Goal: Task Accomplishment & Management: Use online tool/utility

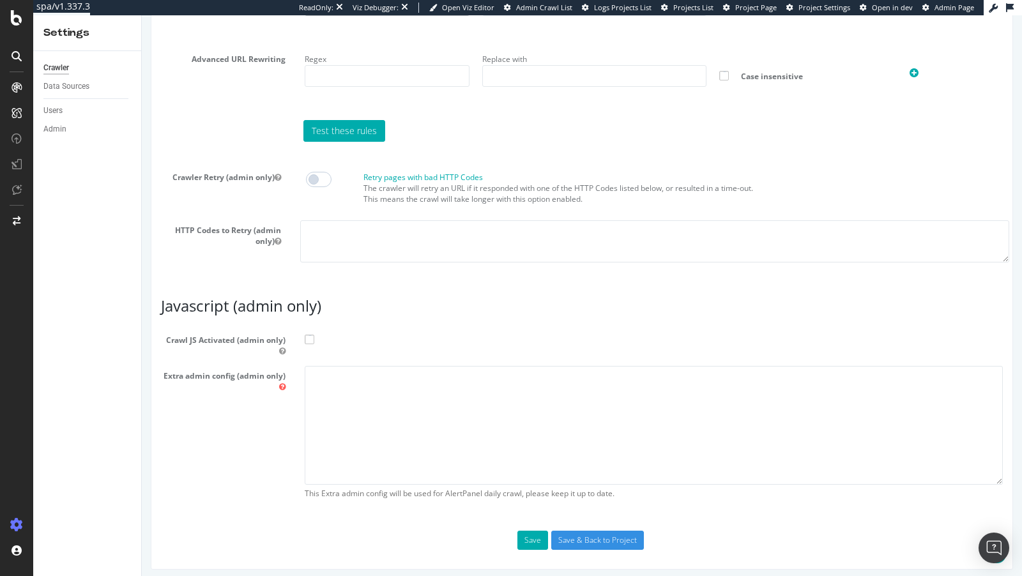
scroll to position [1015, 0]
click at [343, 387] on textarea at bounding box center [654, 425] width 698 height 118
paste textarea "{ "flags": [ "cube" ], "beta": { "pap_mini_rules": [ "+ *sentry-cdn.com/*", "+ …"
drag, startPoint x: 323, startPoint y: 428, endPoint x: 349, endPoint y: 458, distance: 39.8
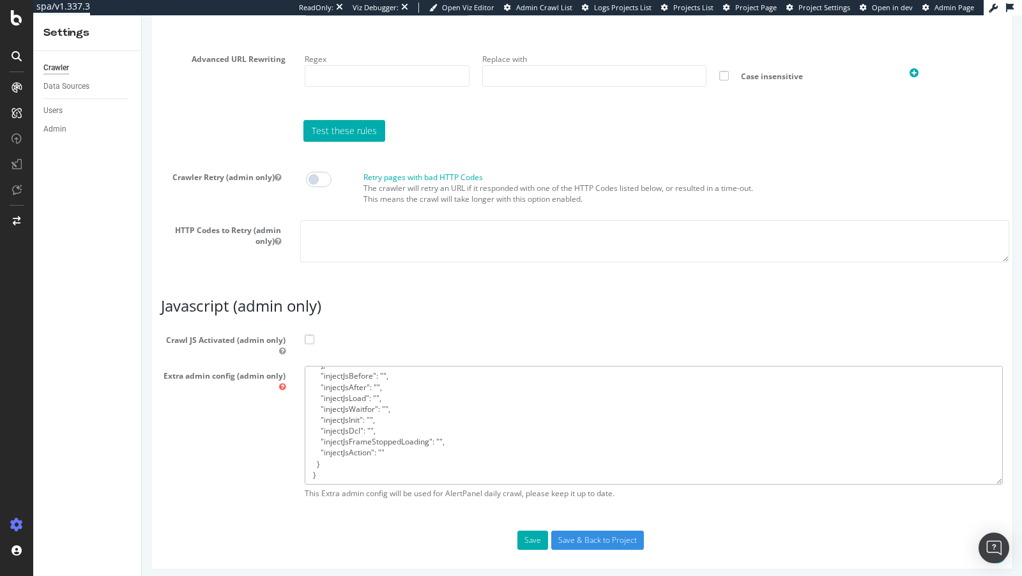
click at [349, 458] on textarea "{ "flags": [ "cube" ], "beta": { "pap_mini_rules": [ "+ *sentry-cdn.com/*", "+ …" at bounding box center [654, 425] width 698 height 118
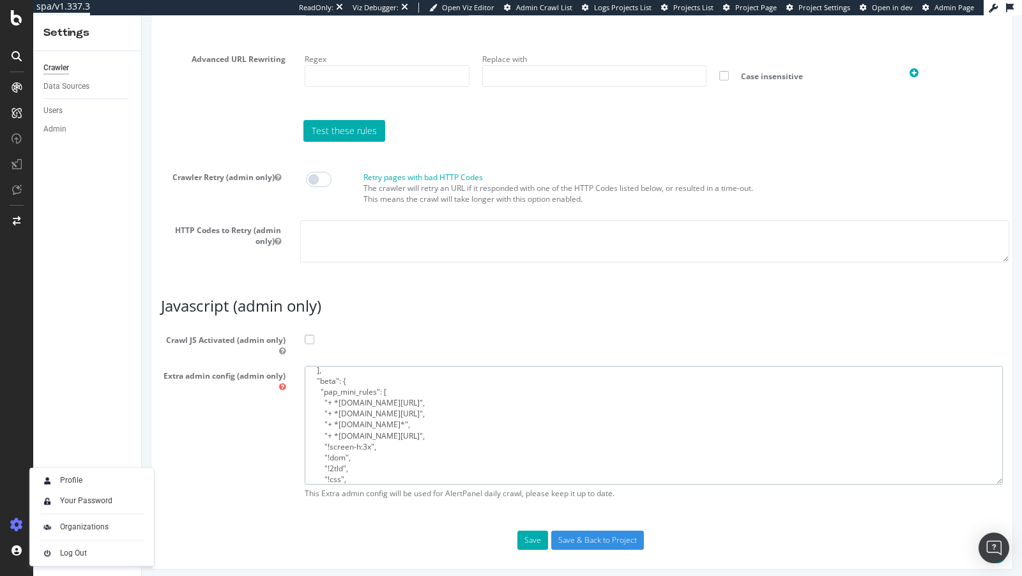
type textarea "{ "flags": [ "cube" ], "beta": { "pap_mini_rules": [ "+ *sentry-cdn.com/*", "+ …"
click at [310, 335] on span at bounding box center [310, 340] width 10 height 10
click at [142, 15] on input "Crawl JS Activated (admin only)" at bounding box center [142, 15] width 0 height 0
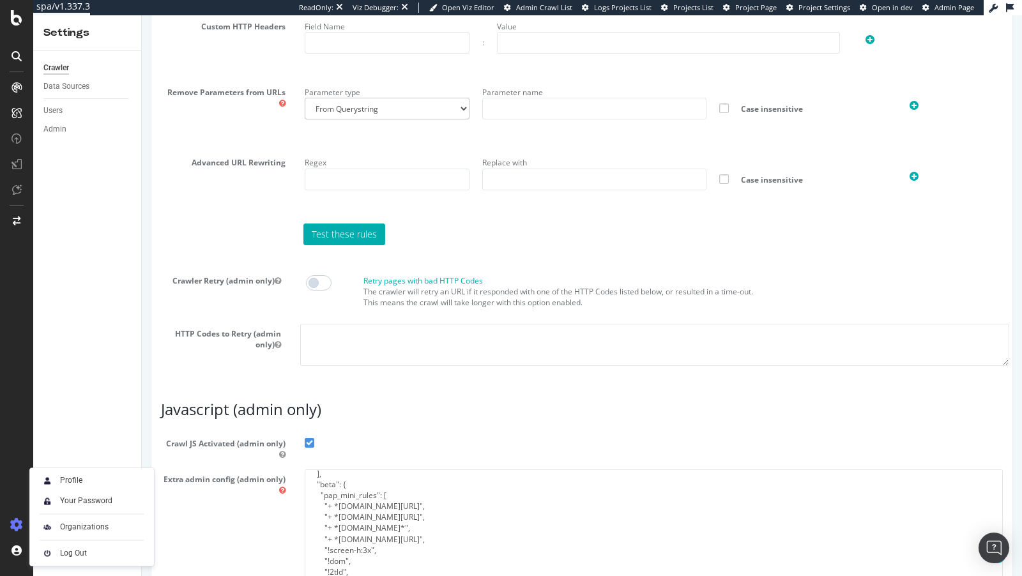
scroll to position [1015, 0]
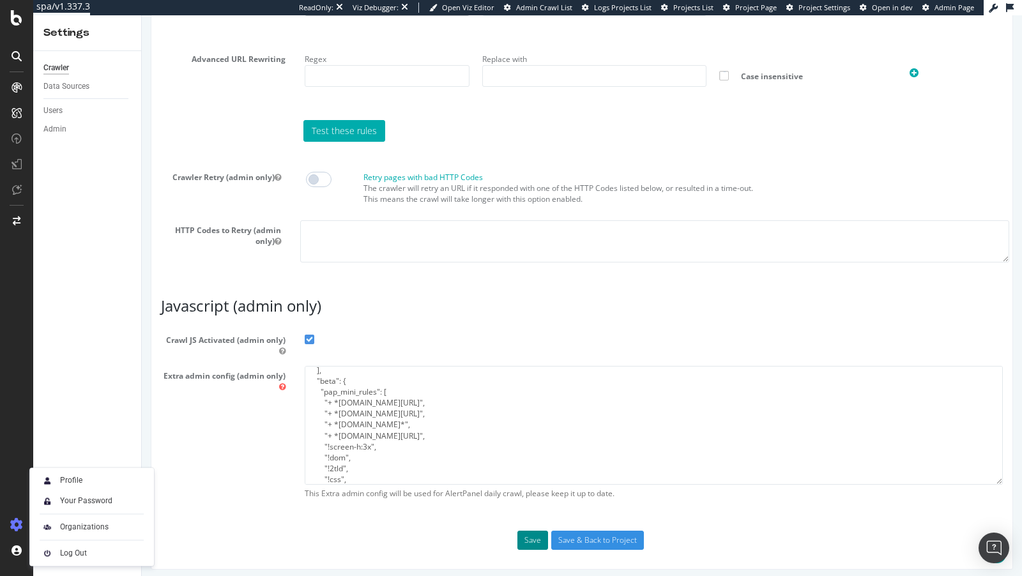
click at [537, 531] on button "Save" at bounding box center [532, 540] width 31 height 19
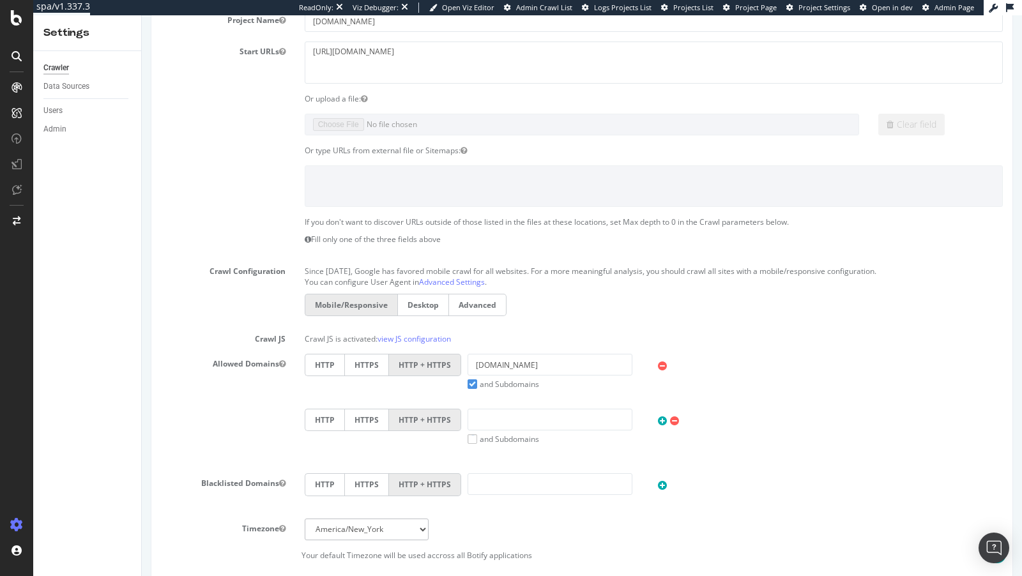
scroll to position [571, 0]
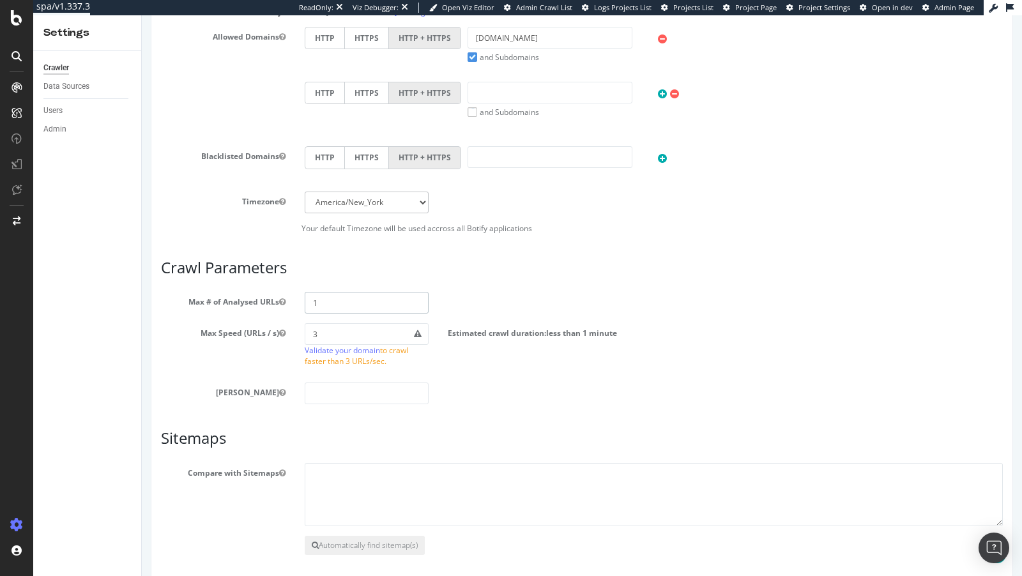
click at [334, 293] on input "1" at bounding box center [367, 303] width 125 height 22
click at [334, 295] on input "1" at bounding box center [367, 303] width 125 height 22
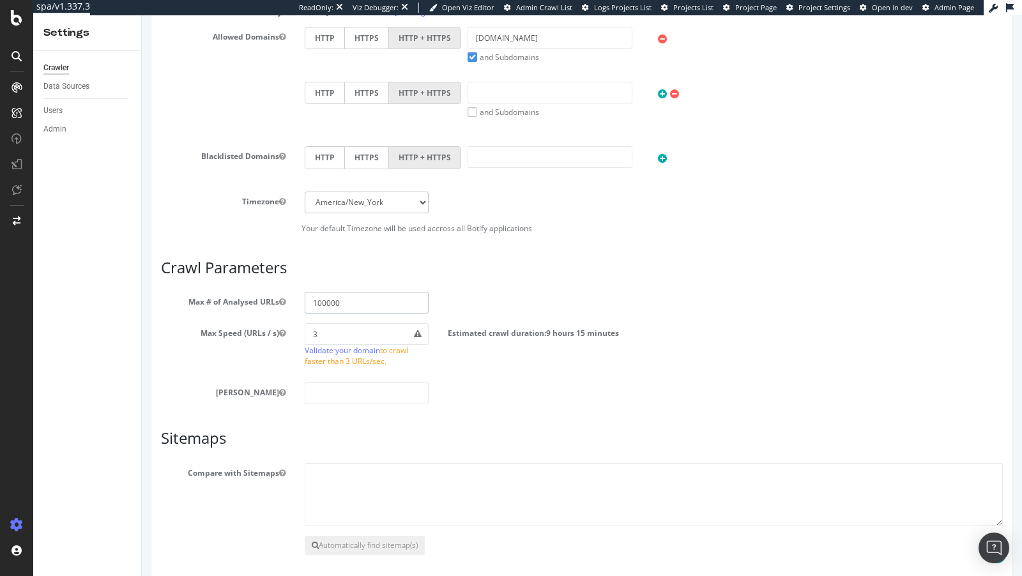
type input "100000"
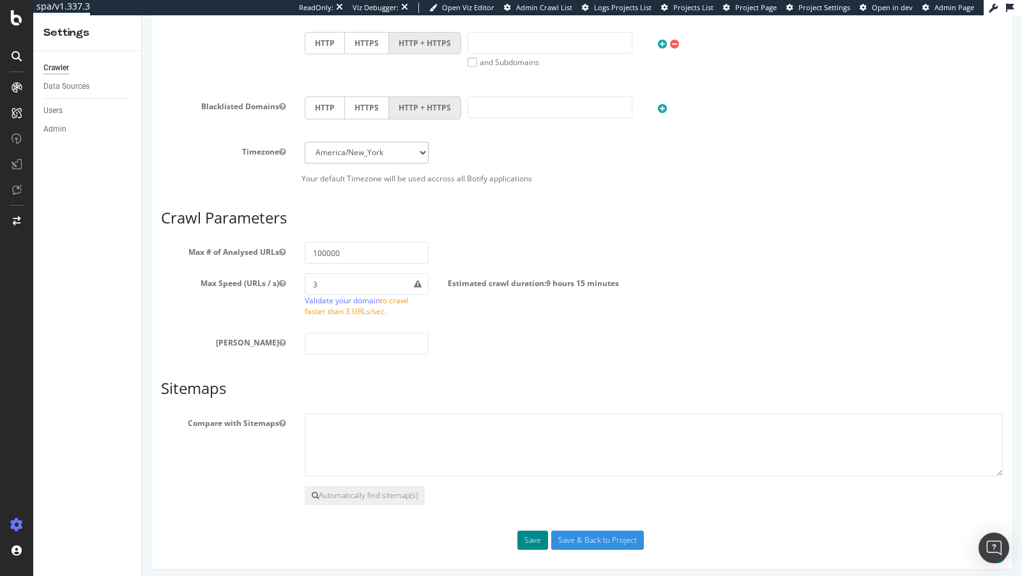
click at [540, 538] on button "Save" at bounding box center [532, 540] width 31 height 19
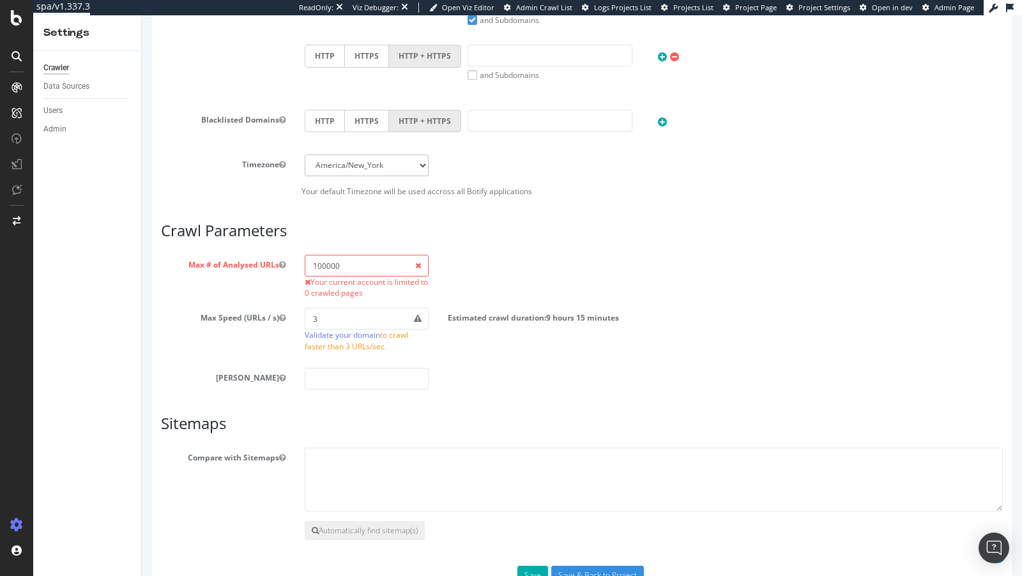
scroll to position [654, 0]
click at [535, 565] on button "Save" at bounding box center [532, 574] width 31 height 19
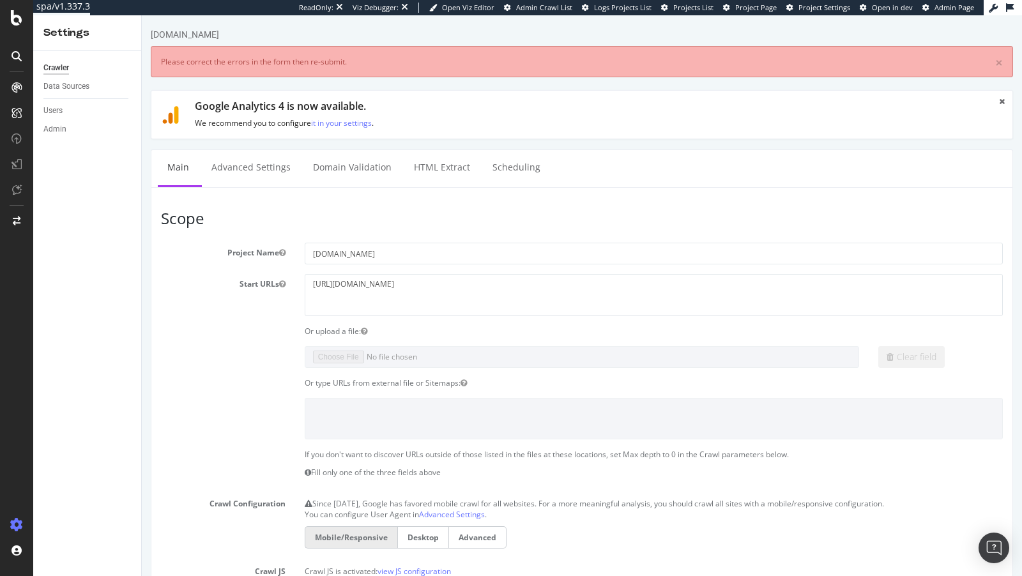
scroll to position [0, 0]
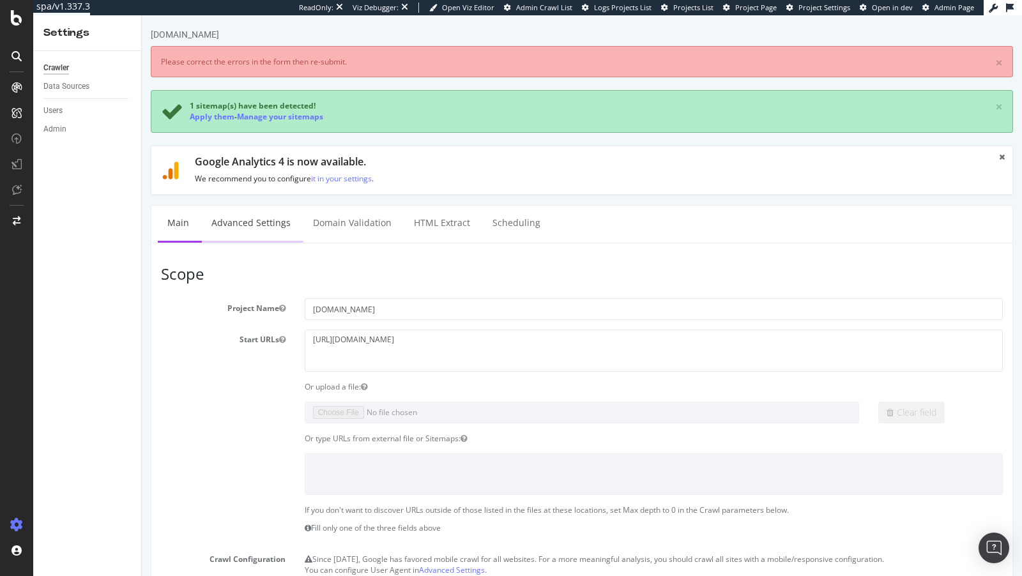
click at [249, 220] on link "Advanced Settings" at bounding box center [251, 223] width 98 height 35
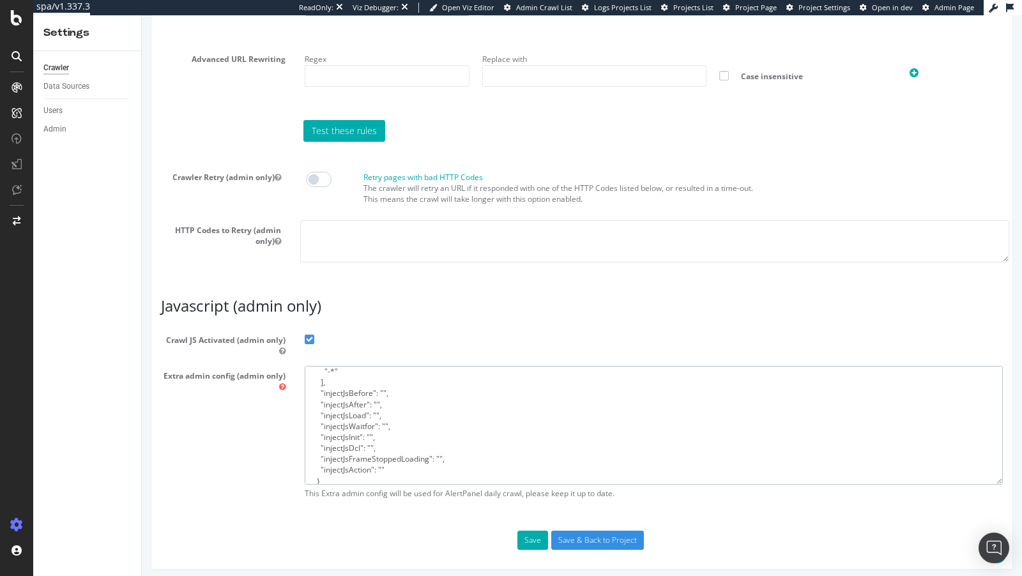
scroll to position [98, 0]
drag, startPoint x: 332, startPoint y: 456, endPoint x: 323, endPoint y: 434, distance: 23.9
click at [323, 434] on textarea "{ "flags": [ "cube" ], "beta": { "pap_mini_rules": [ "+ *sentry-cdn.com/*", "+ …" at bounding box center [654, 425] width 698 height 118
click at [344, 469] on textarea "{ "flags": [ "cube" ], "beta": { "pap_mini_rules": [ "+ *sentry-cdn.com/*", "+ …" at bounding box center [654, 425] width 698 height 118
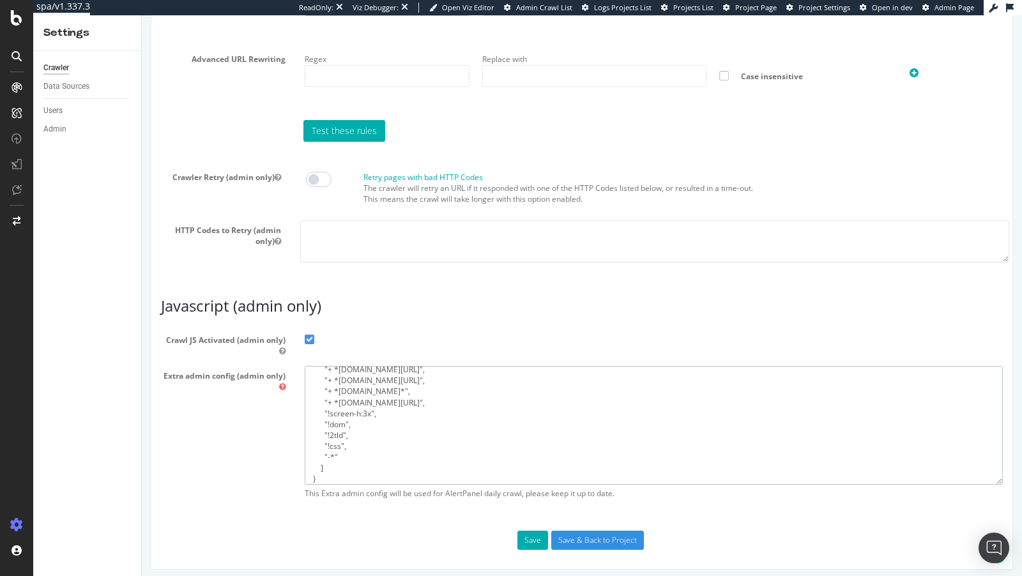
scroll to position [83, 0]
type textarea "{ "flags": [ "cube" ], "beta": { "pap_mini_rules": [ "+ *sentry-cdn.com/*", "+ …"
click at [540, 539] on button "Save" at bounding box center [532, 540] width 31 height 19
click at [310, 471] on textarea "{ "flags": [ "cube" ], "beta": { "pap_mini_rules": [ "+ *sentry-cdn.com/*", "+ …" at bounding box center [654, 426] width 698 height 118
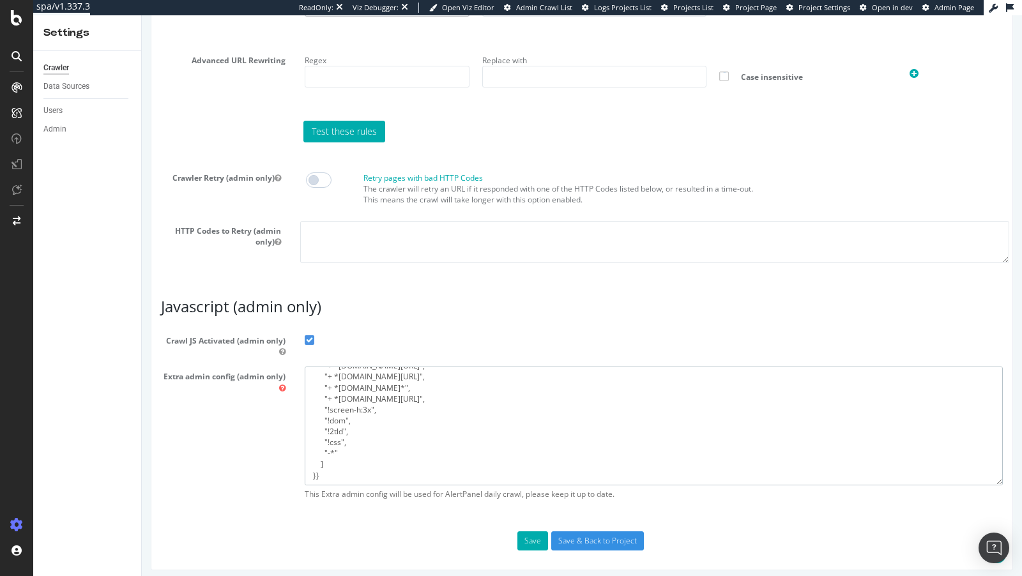
type textarea "{ "flags": [ "cube" ], "beta": { "pap_mini_rules": [ "+ *sentry-cdn.com/*", "+ …"
click at [530, 537] on button "Save" at bounding box center [532, 541] width 31 height 19
drag, startPoint x: 356, startPoint y: 477, endPoint x: 323, endPoint y: 176, distance: 303.4
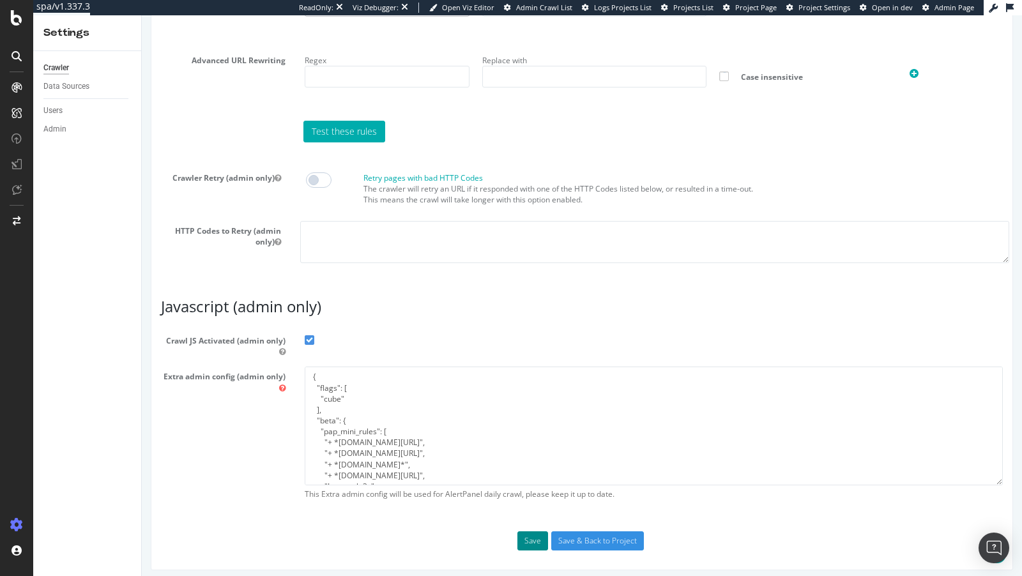
click at [536, 532] on button "Save" at bounding box center [532, 541] width 31 height 19
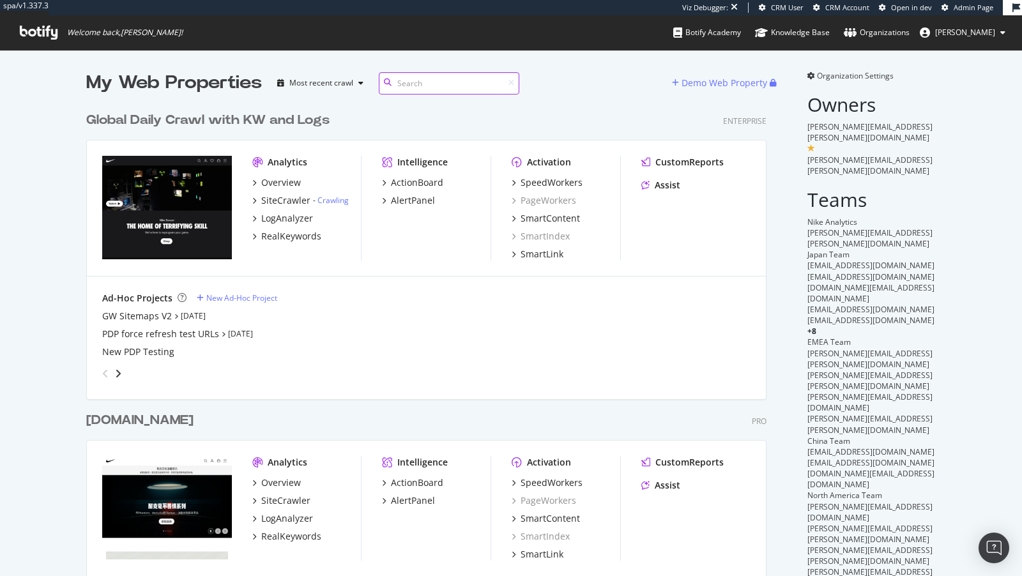
scroll to position [747, 691]
click at [558, 184] on div "SpeedWorkers" at bounding box center [552, 182] width 62 height 13
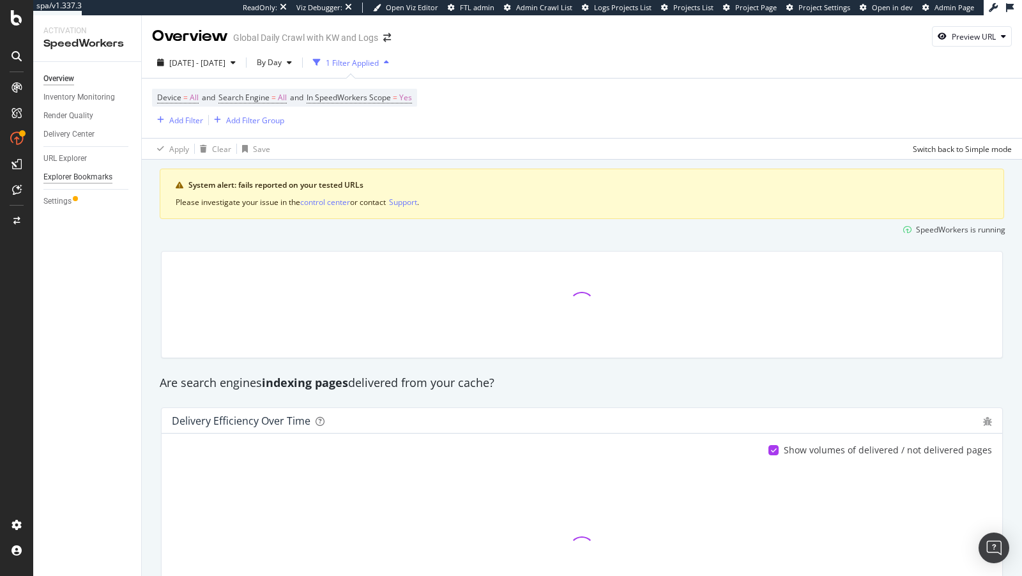
click at [72, 176] on div "Explorer Bookmarks" at bounding box center [77, 177] width 69 height 13
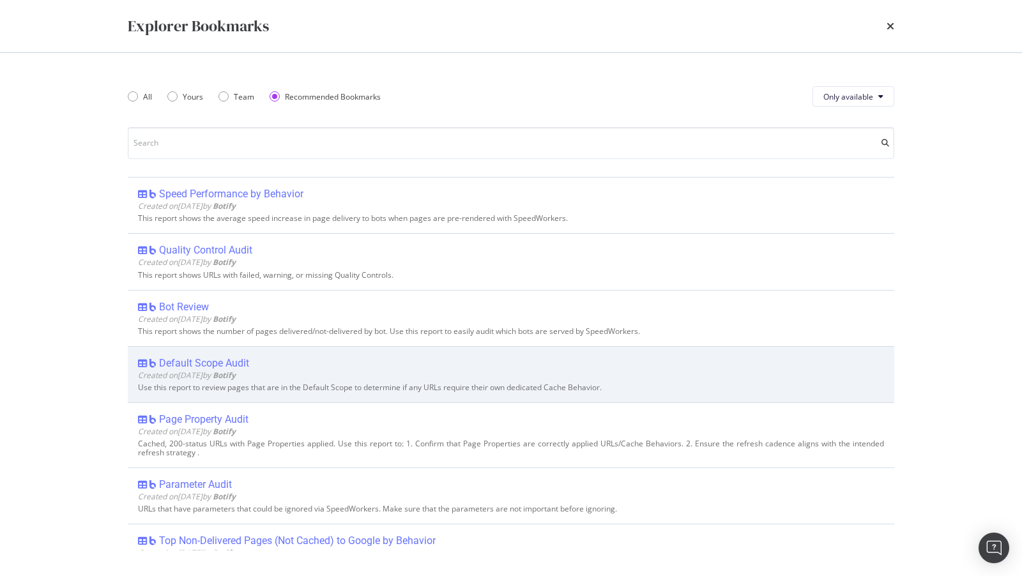
click at [220, 363] on div "Default Scope Audit" at bounding box center [204, 363] width 90 height 13
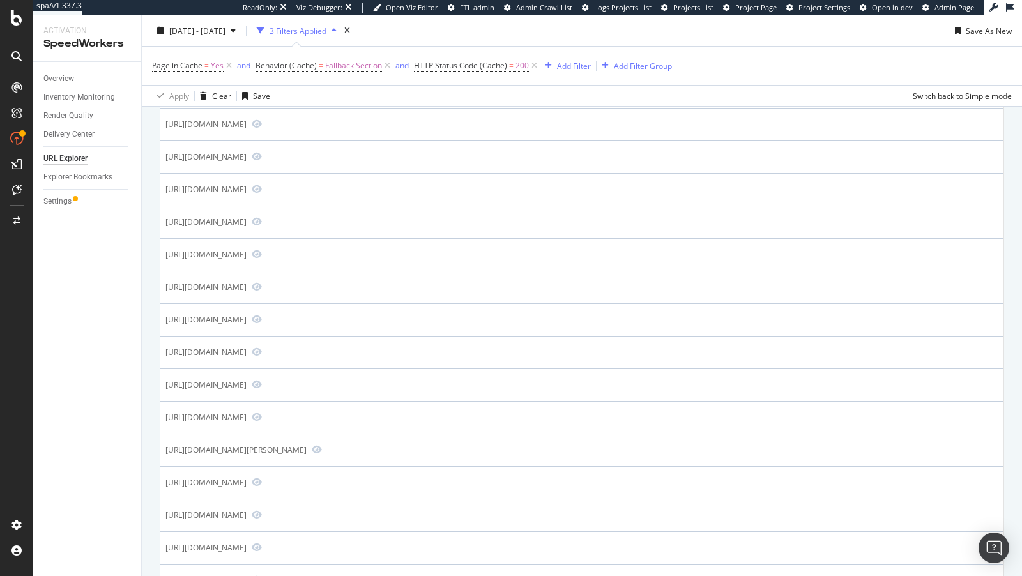
scroll to position [1329, 0]
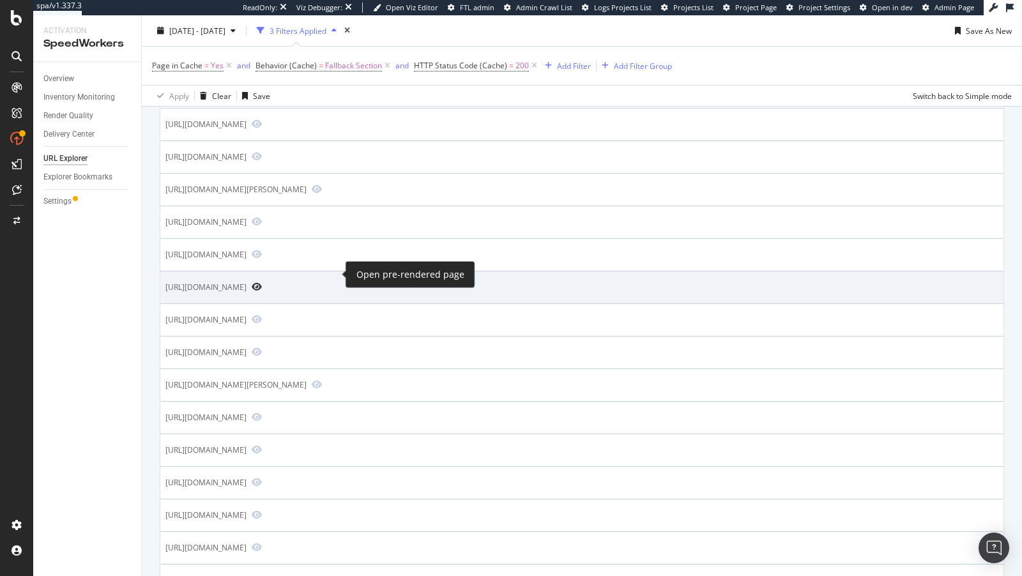
click at [262, 282] on icon "Preview https://www.nike.com/ie/size-fit/apple-watch" at bounding box center [257, 286] width 10 height 9
